Goal: Task Accomplishment & Management: Complete application form

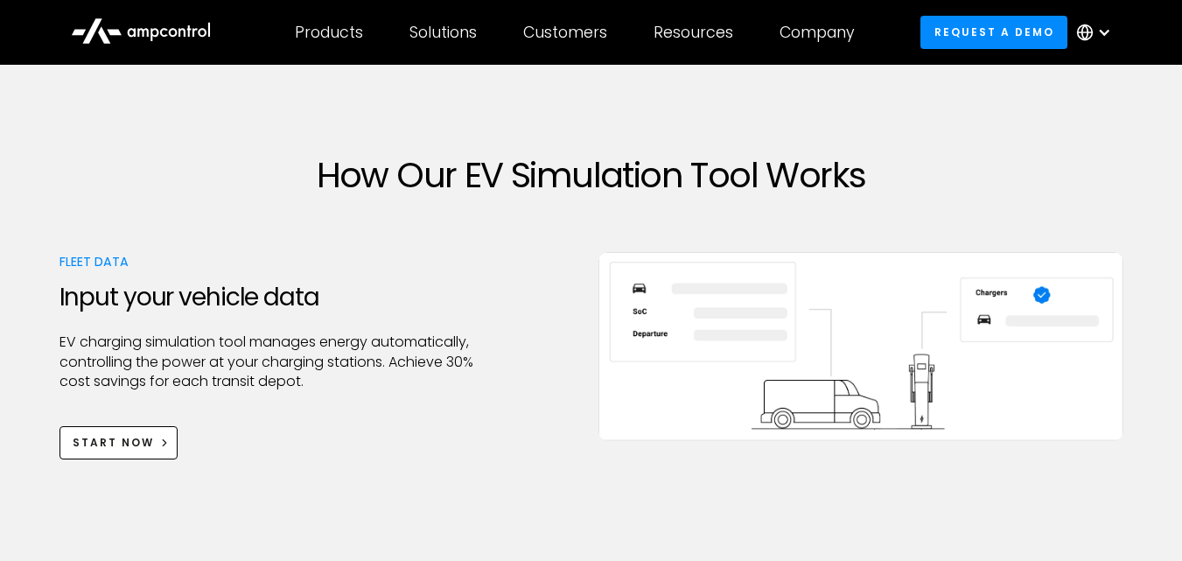
scroll to position [612, 0]
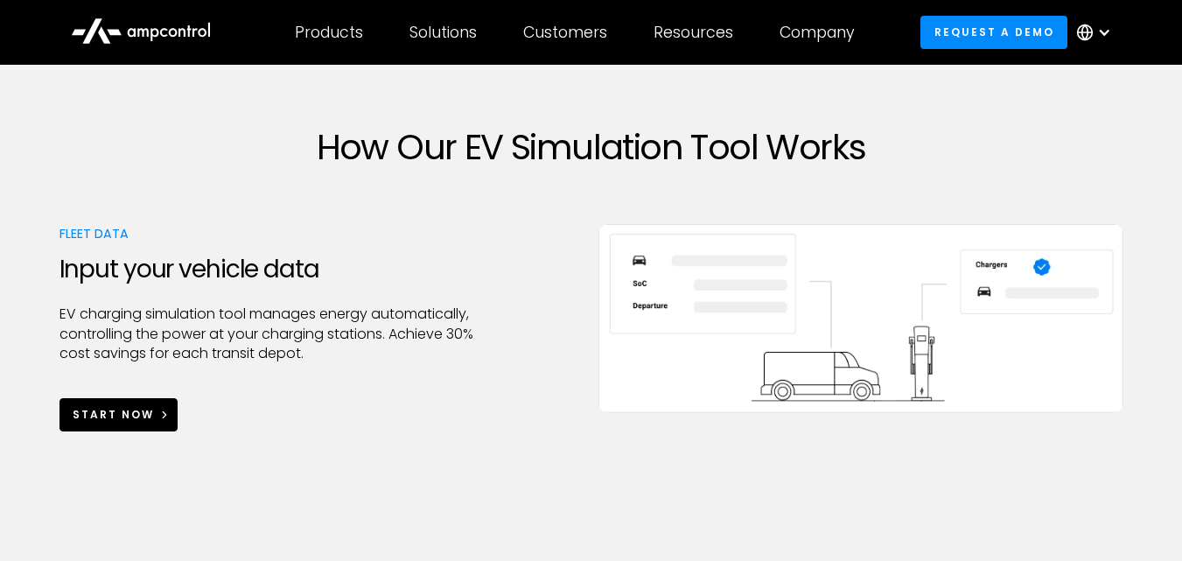
click at [148, 405] on link "Start Now" at bounding box center [118, 414] width 119 height 32
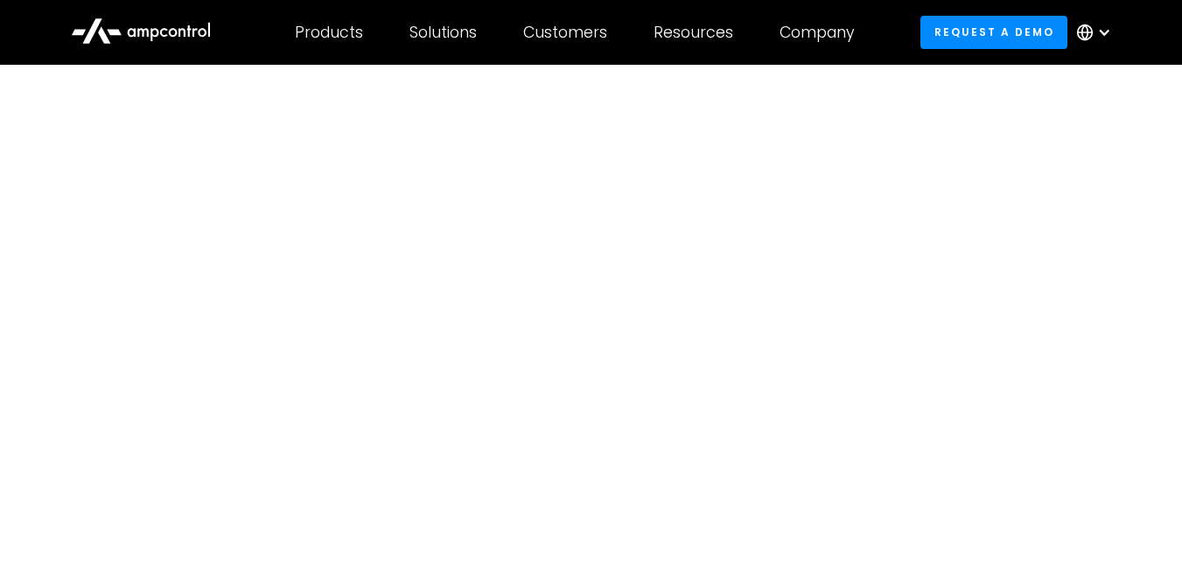
scroll to position [87, 0]
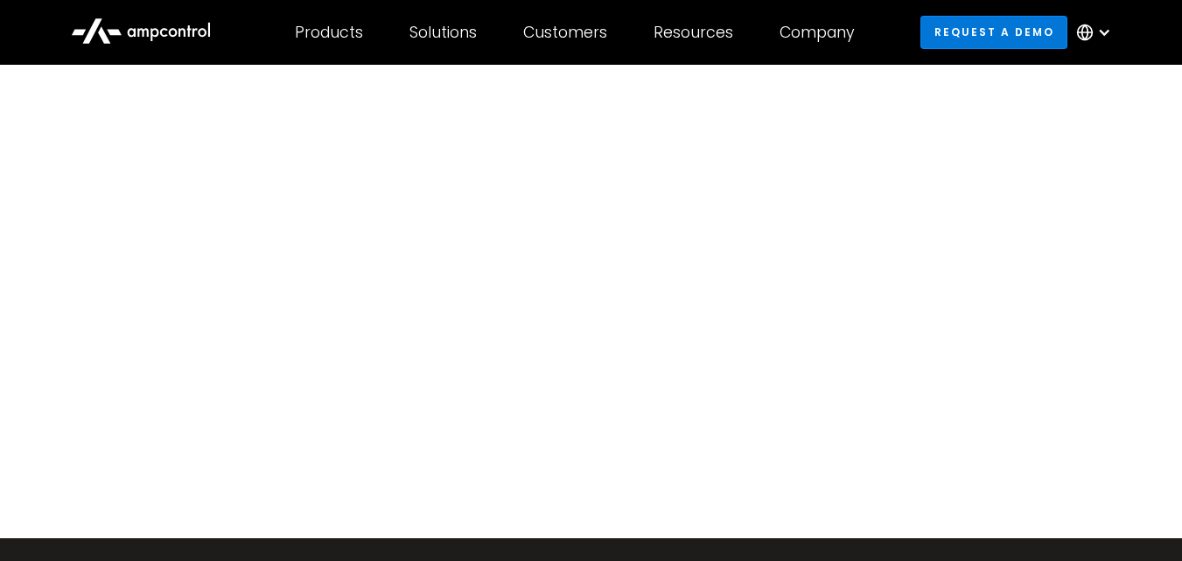
click at [1041, 20] on link "Request a demo" at bounding box center [993, 32] width 147 height 32
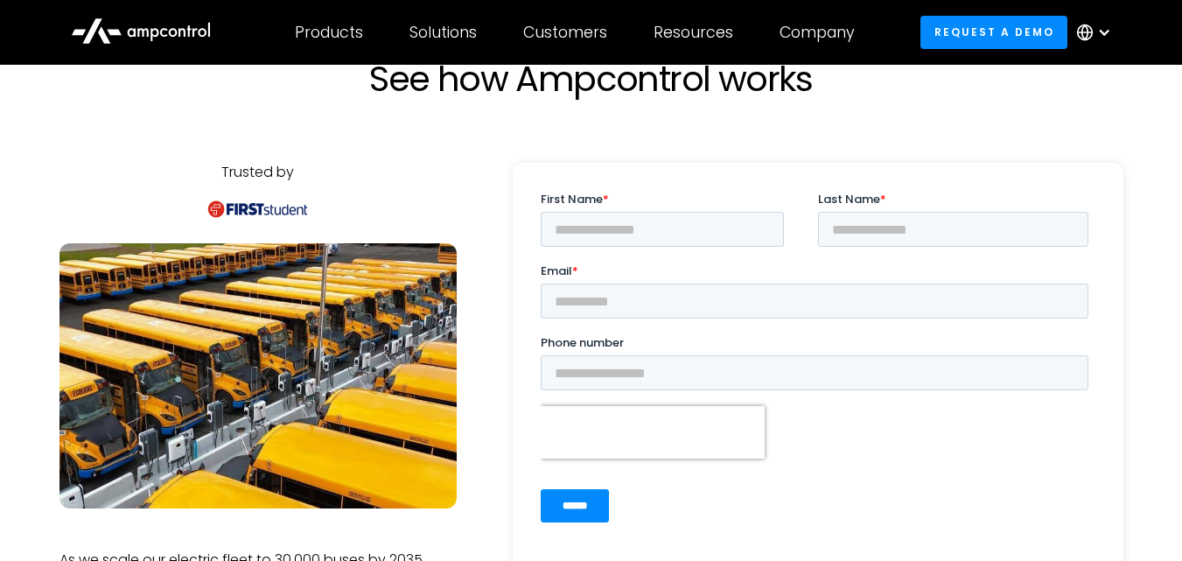
scroll to position [87, 0]
